Goal: Transaction & Acquisition: Purchase product/service

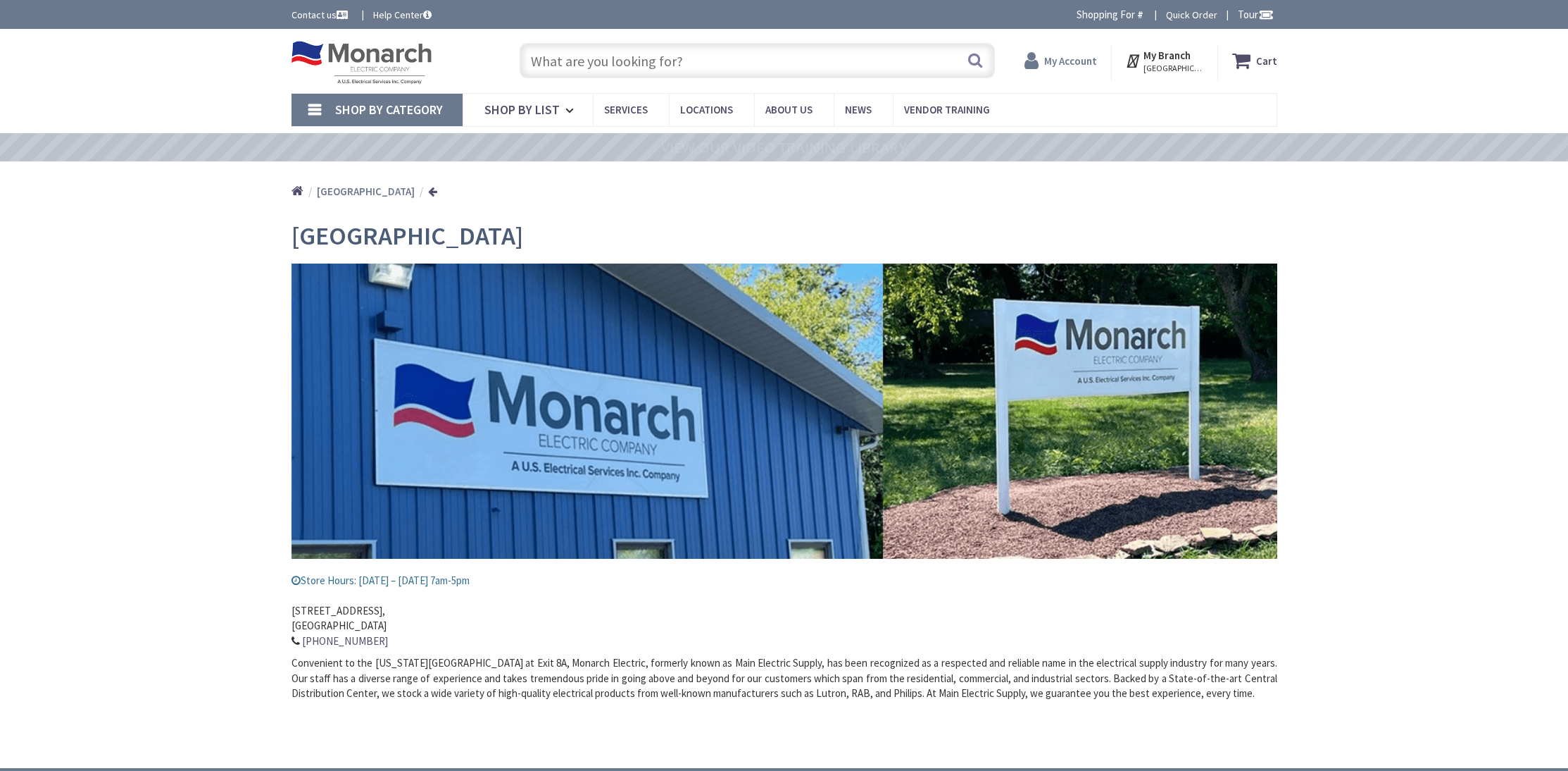
click at [1092, 64] on strong "My Account" at bounding box center [1070, 60] width 53 height 13
click at [747, 65] on input "text" at bounding box center [757, 60] width 475 height 35
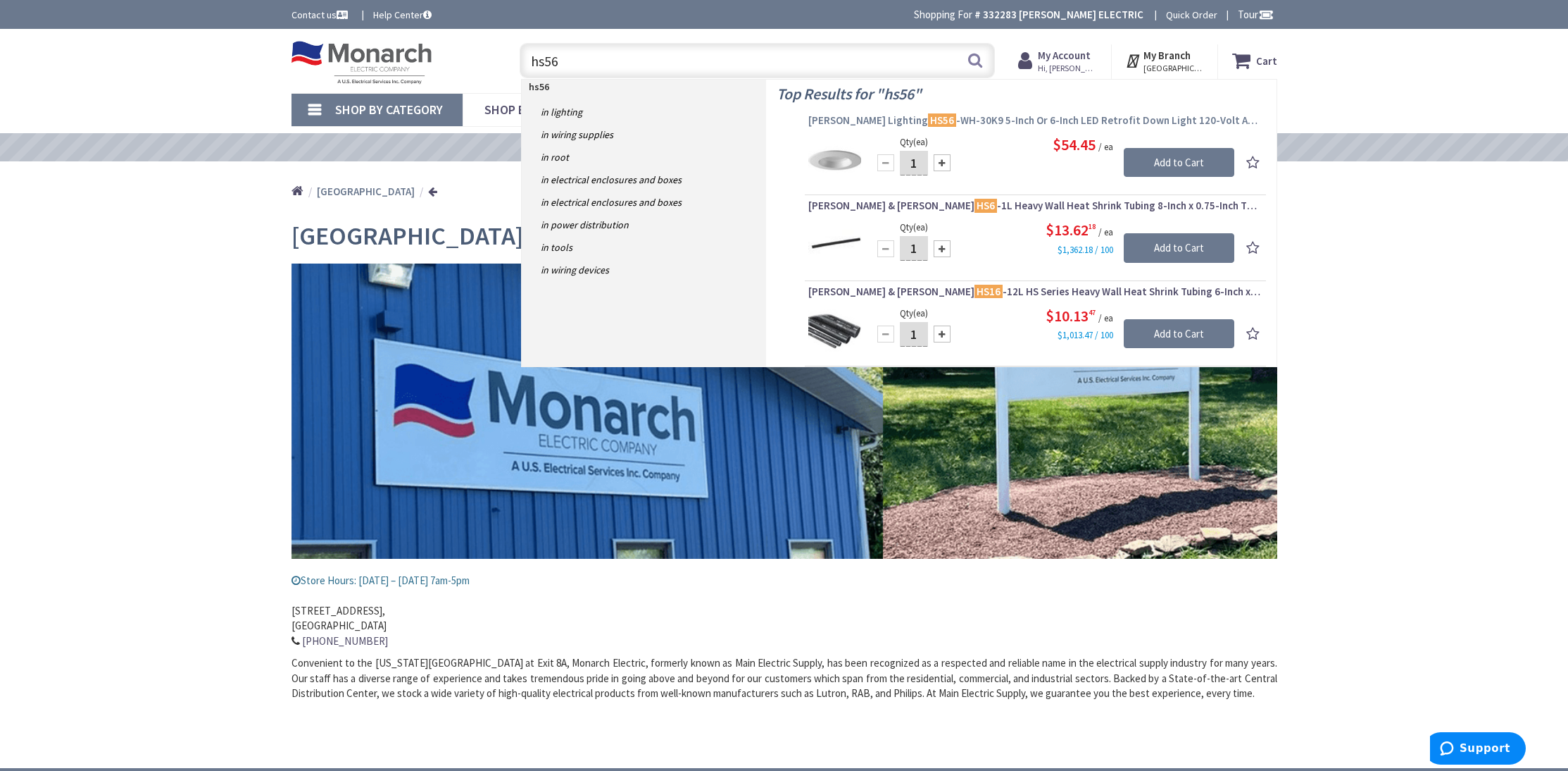
type input "hs56"
click at [920, 120] on span "Hubbell Lighting HS56 -WH-30K9 5-Inch Or 6-Inch LED Retrofit Down Light 120-Vol…" at bounding box center [1036, 121] width 455 height 14
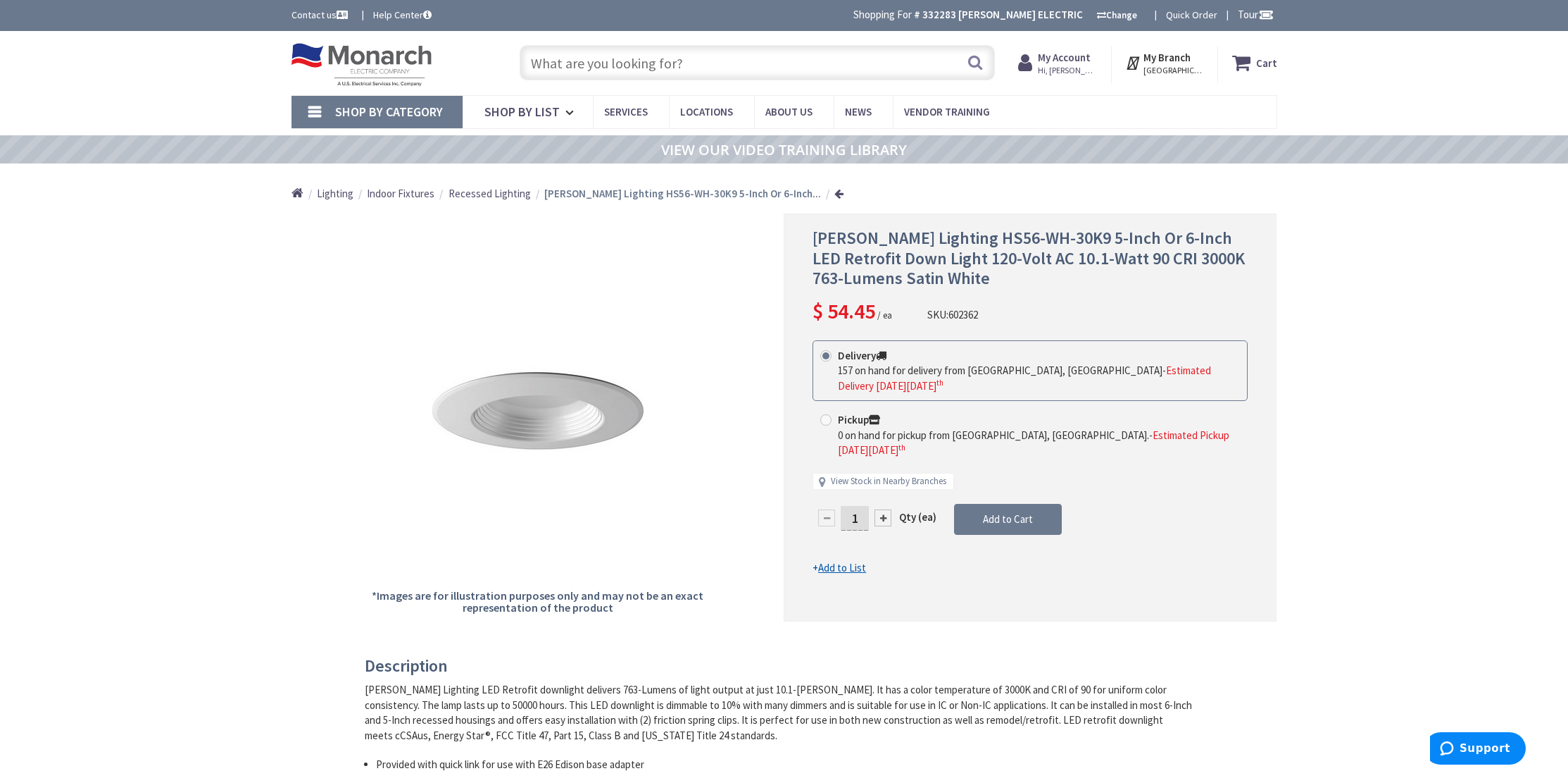
click at [590, 73] on input "text" at bounding box center [757, 62] width 475 height 35
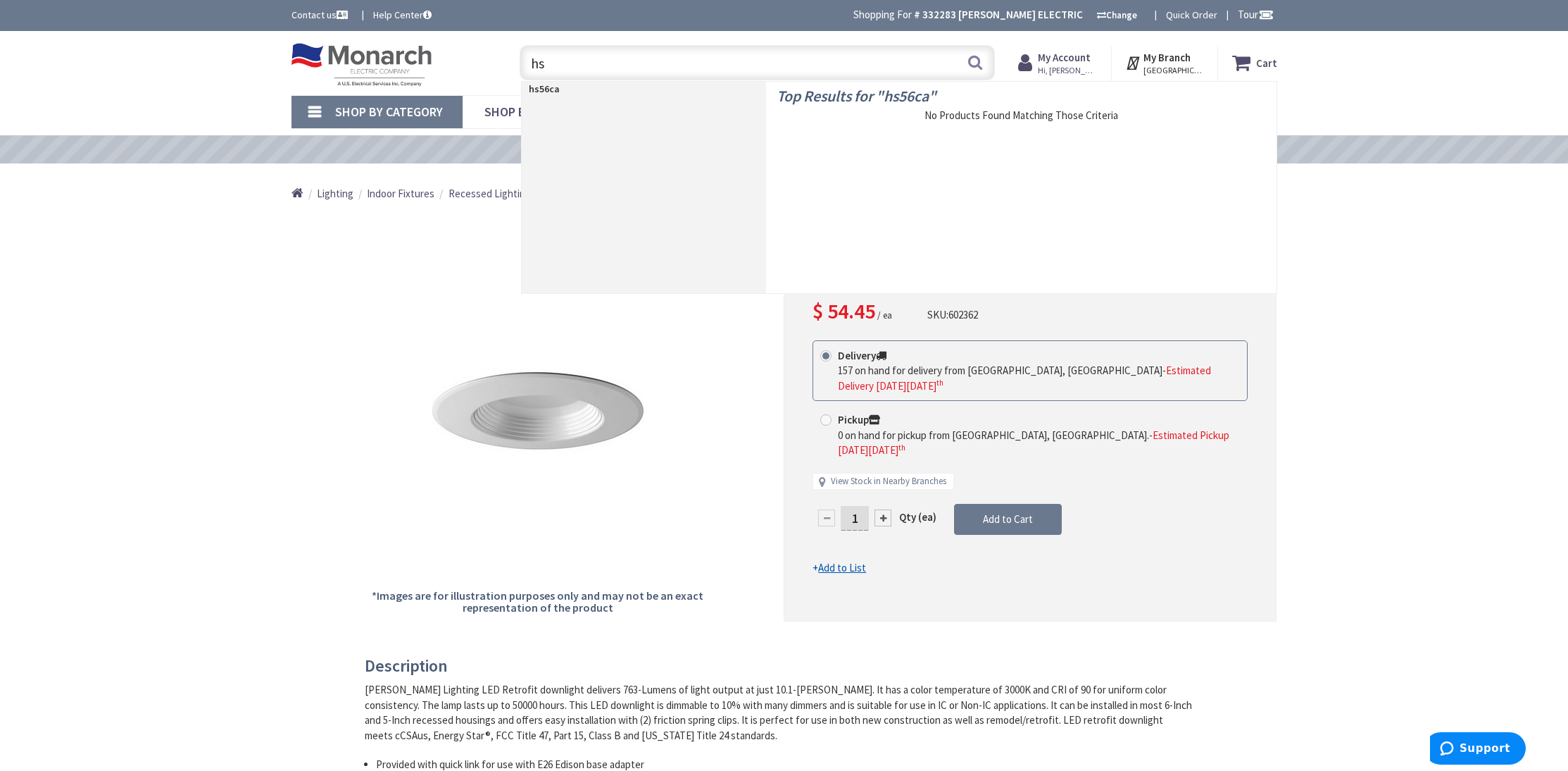
type input "h"
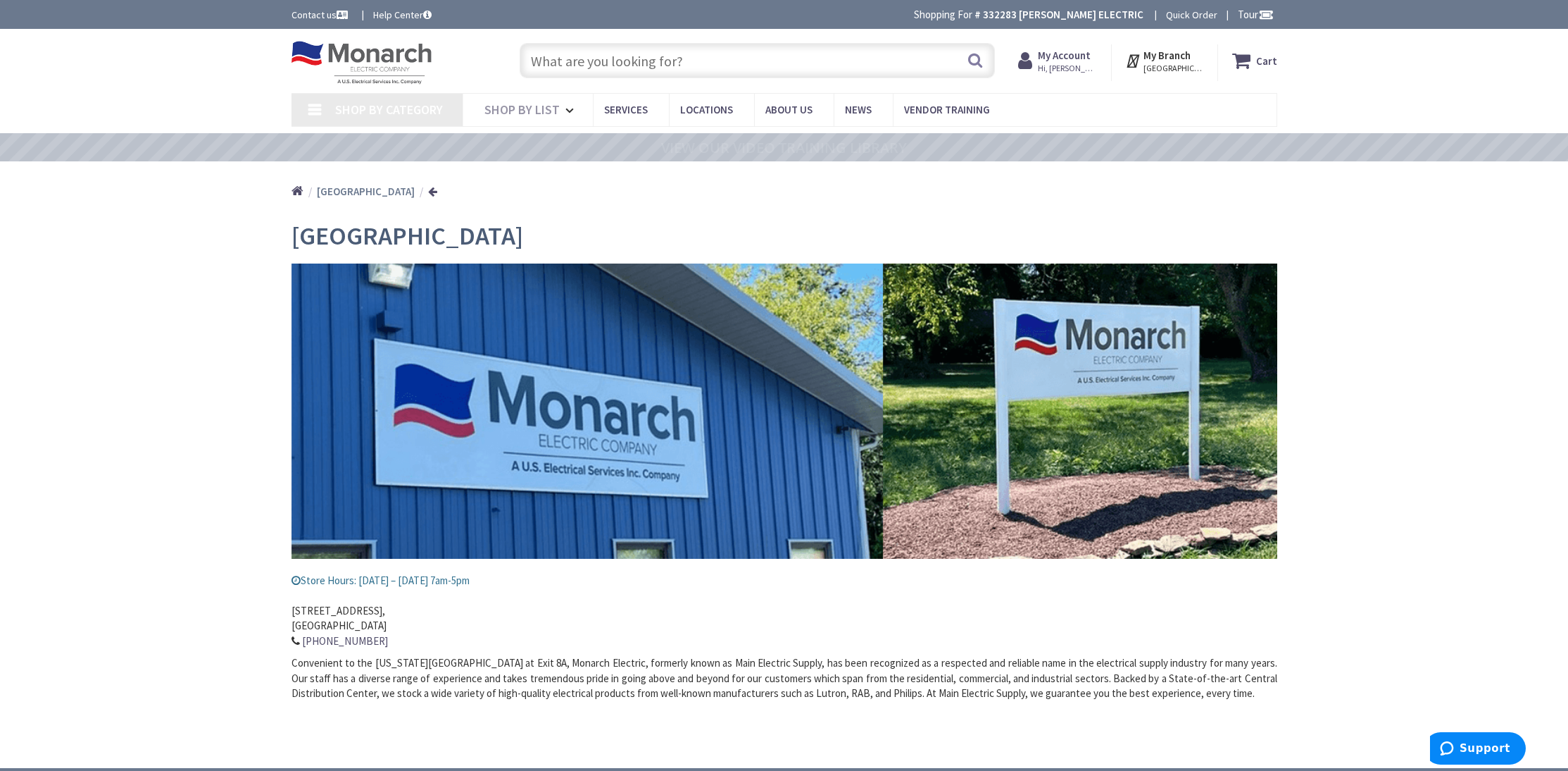
click at [684, 61] on input "text" at bounding box center [757, 60] width 475 height 35
click at [639, 61] on input "text" at bounding box center [757, 60] width 475 height 35
paste input "P807001-028-30"
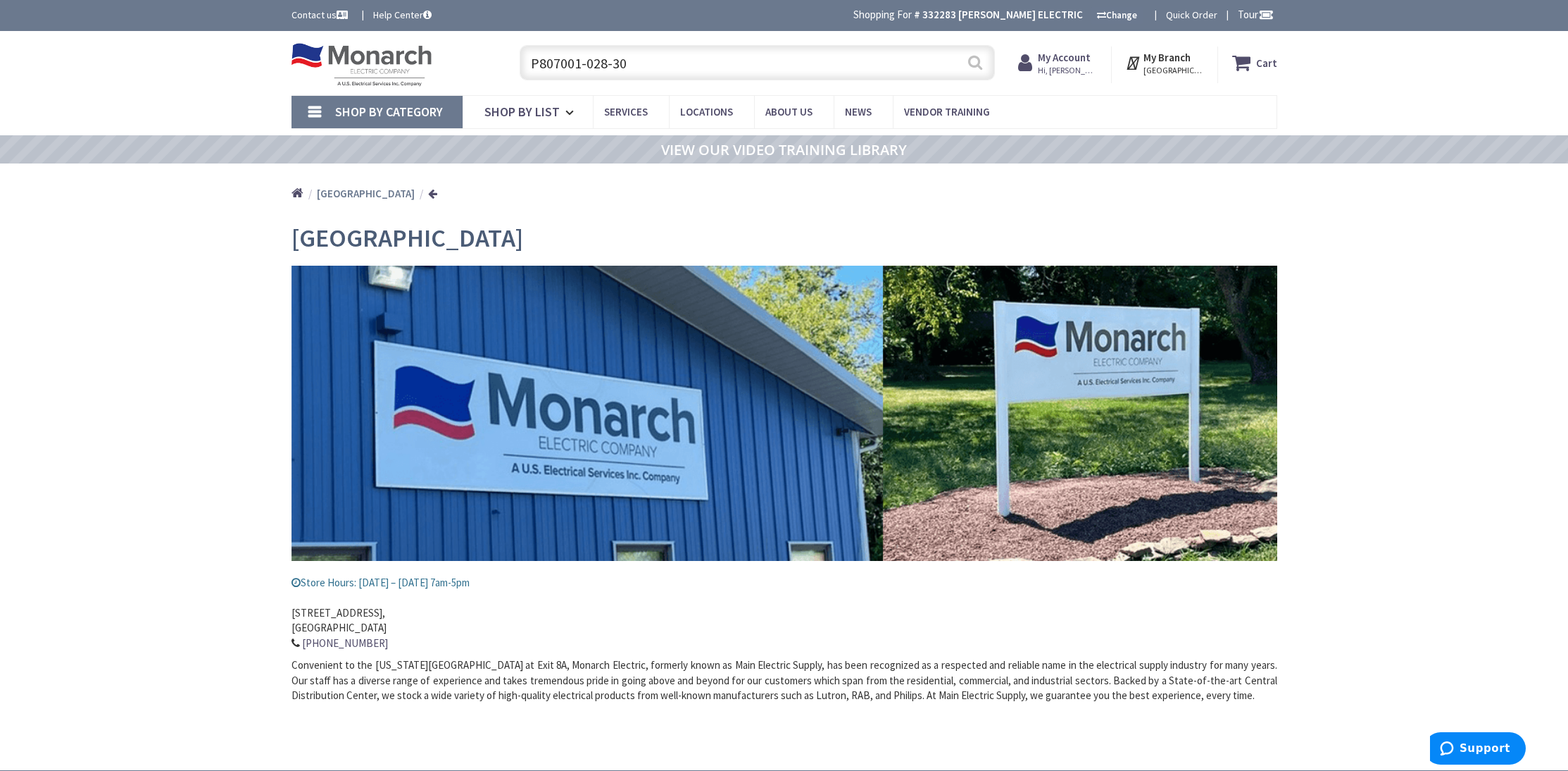
type input "P807001-028-30"
click at [972, 65] on button "Search" at bounding box center [975, 63] width 18 height 32
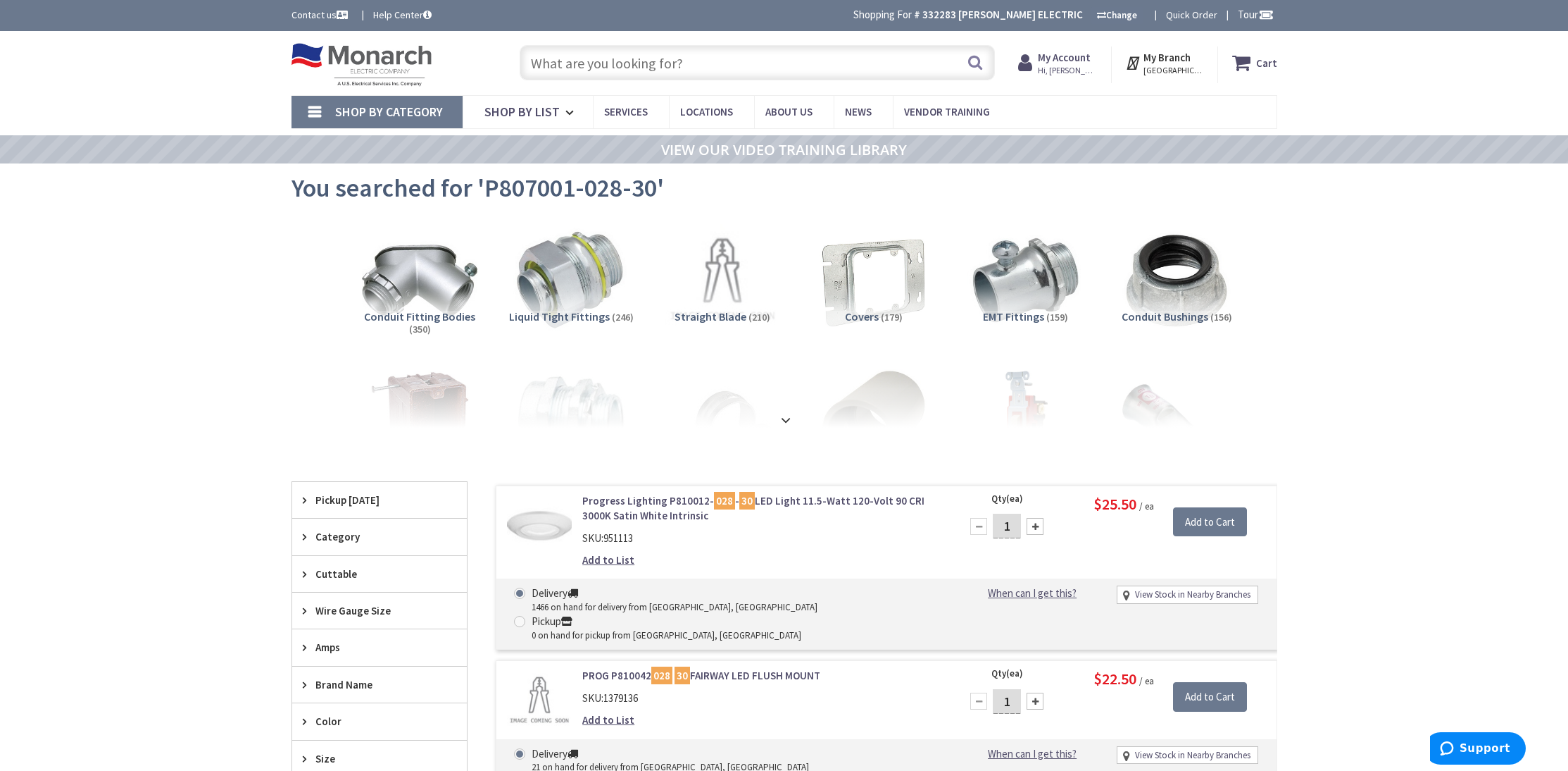
click at [635, 68] on input "text" at bounding box center [757, 62] width 475 height 35
click at [608, 63] on input "text" at bounding box center [757, 62] width 475 height 35
paste input "P807001-028-30"
type input "P807001-028-30"
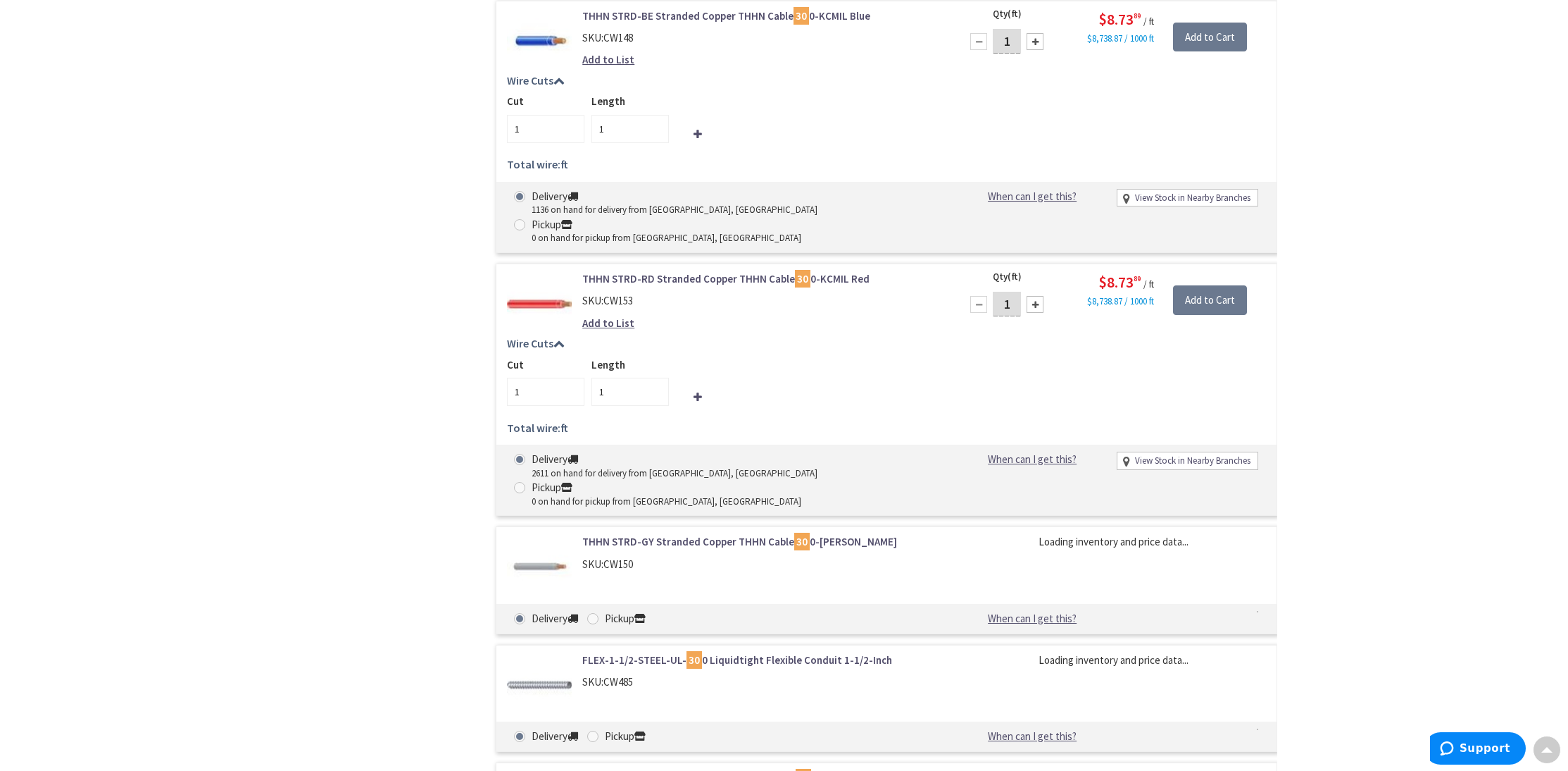
scroll to position [4734, 0]
